Goal: Task Accomplishment & Management: Use online tool/utility

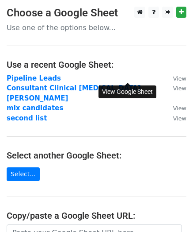
click at [173, 79] on small "View" at bounding box center [179, 78] width 13 height 7
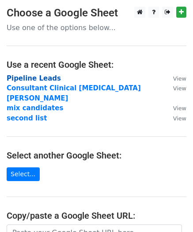
click at [32, 77] on strong "Pipeline Leads" at bounding box center [34, 78] width 54 height 8
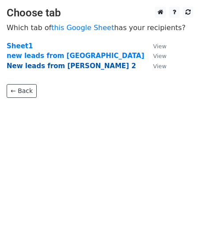
click at [54, 66] on strong "New leads from [PERSON_NAME] 2" at bounding box center [71, 66] width 129 height 8
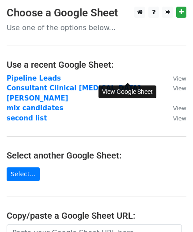
click at [173, 80] on small "View" at bounding box center [179, 78] width 13 height 7
